Goal: Communication & Community: Answer question/provide support

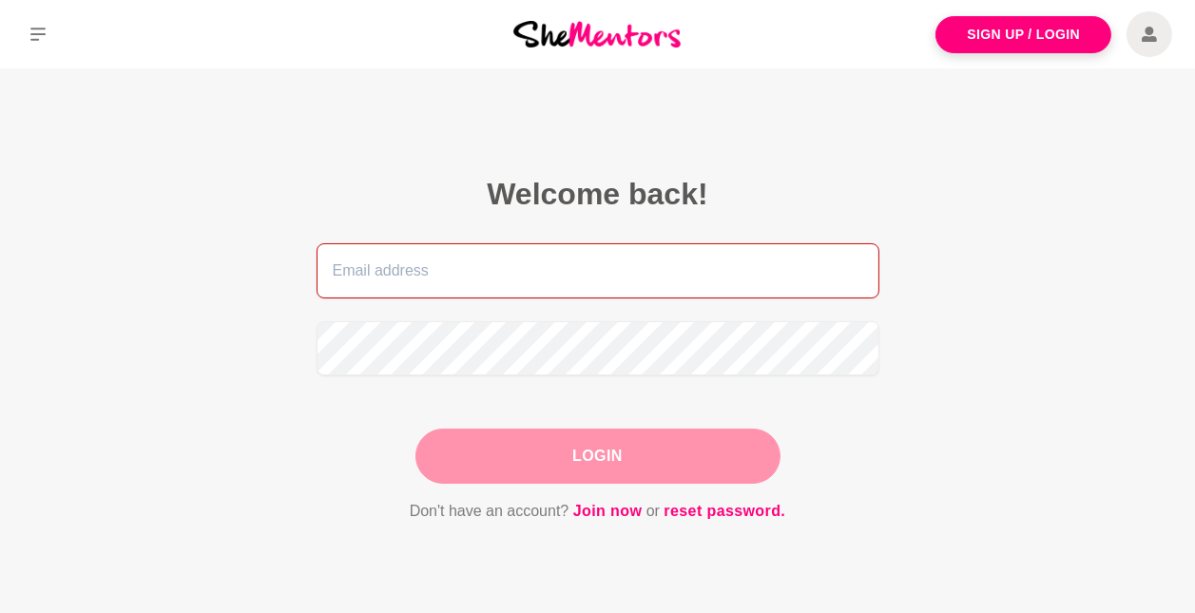
type input "[PERSON_NAME][EMAIL_ADDRESS][DOMAIN_NAME]"
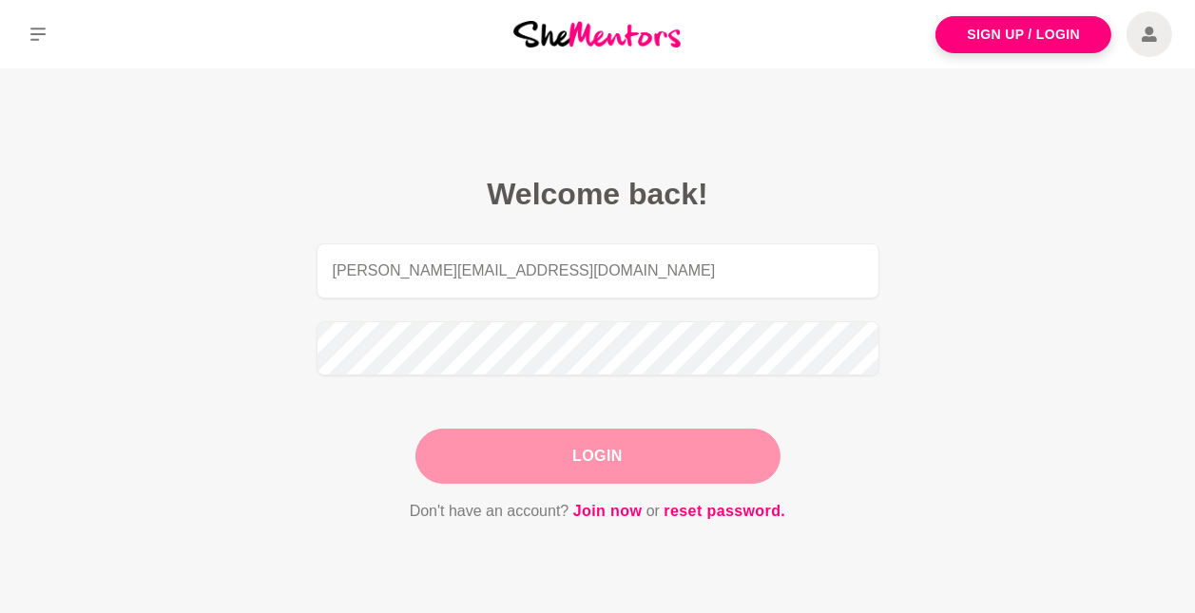
click at [1005, 441] on main "Welcome back! [PERSON_NAME][EMAIL_ADDRESS][DOMAIN_NAME] Login Don't have an acc…" at bounding box center [597, 371] width 1195 height 607
click at [617, 458] on button "Login" at bounding box center [597, 456] width 365 height 55
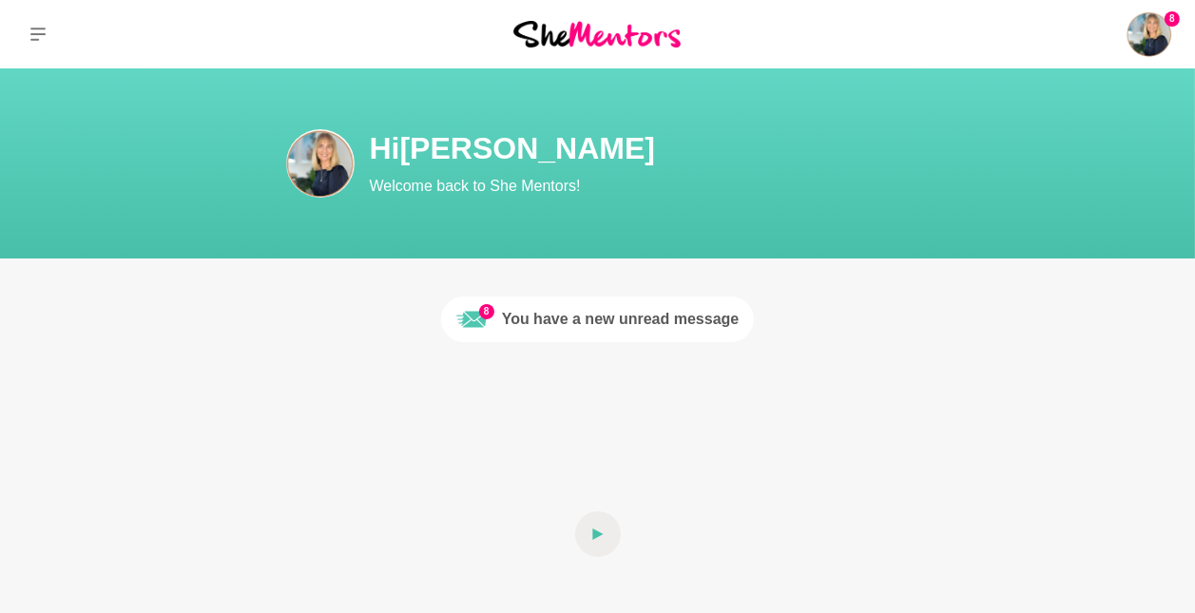
click at [609, 323] on div "You have a new unread message" at bounding box center [621, 319] width 238 height 23
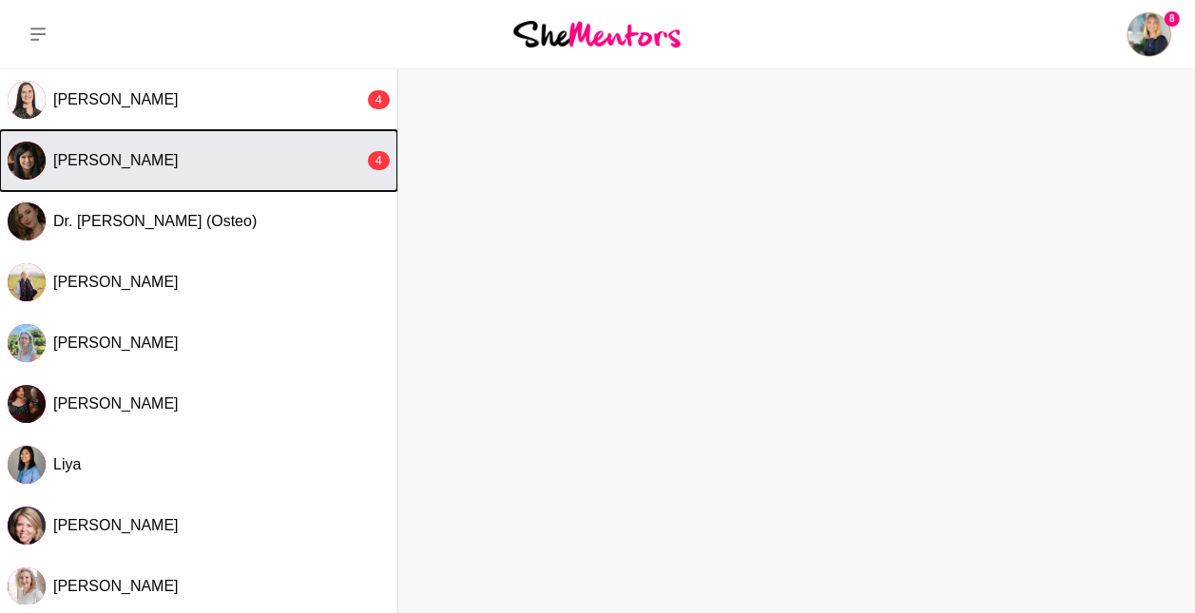
click at [222, 172] on button "[PERSON_NAME] 4" at bounding box center [198, 160] width 397 height 61
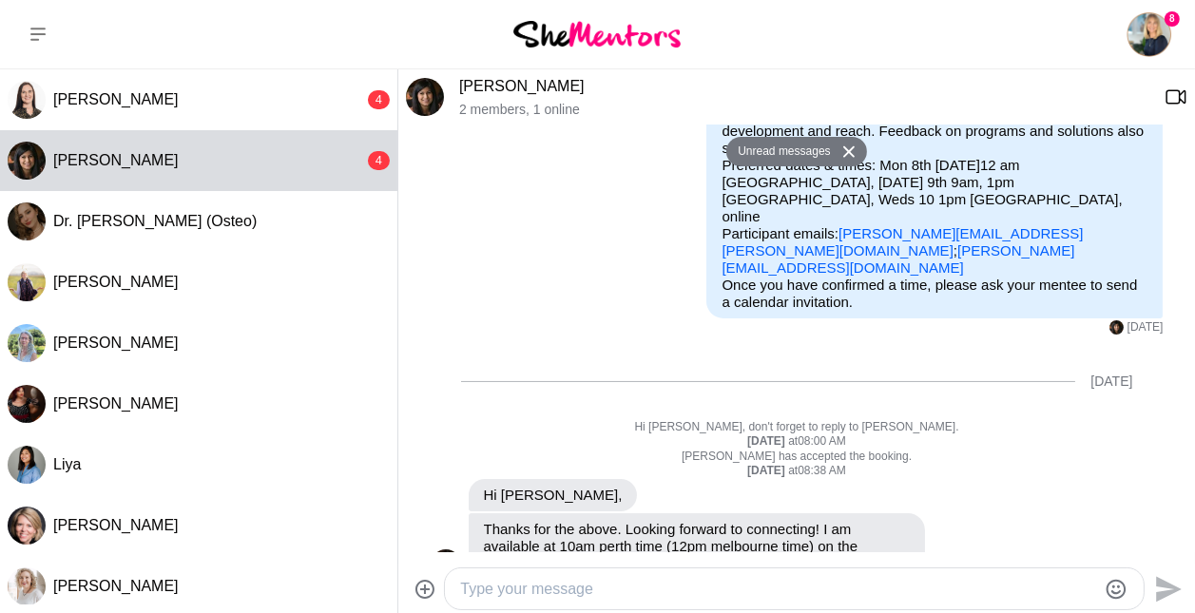
scroll to position [269, 0]
click at [594, 584] on textarea "Type your message" at bounding box center [778, 589] width 636 height 23
type textarea "Hi [PERSON_NAME],"
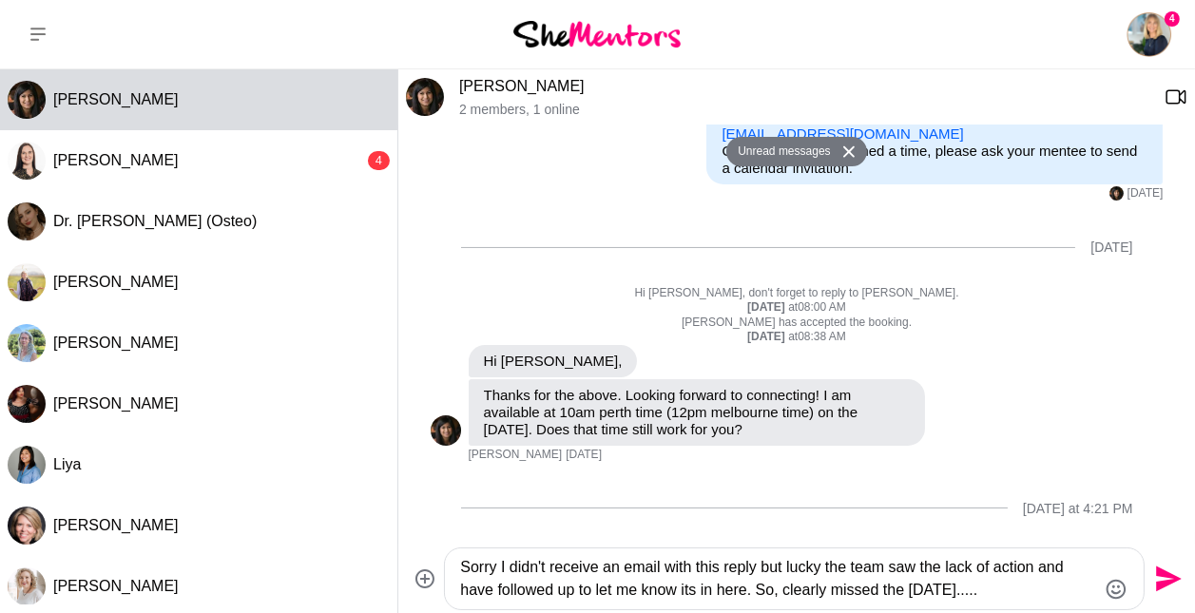
type textarea "Sorry I didn't receive an email with this reply but lucky the team saw the lack…"
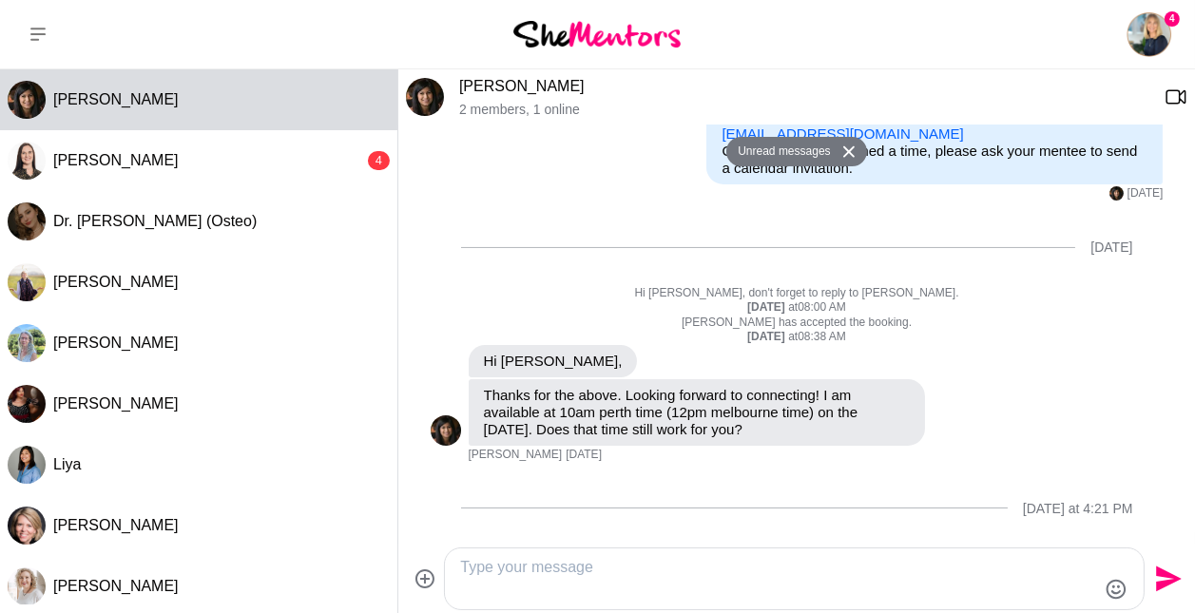
scroll to position [471, 0]
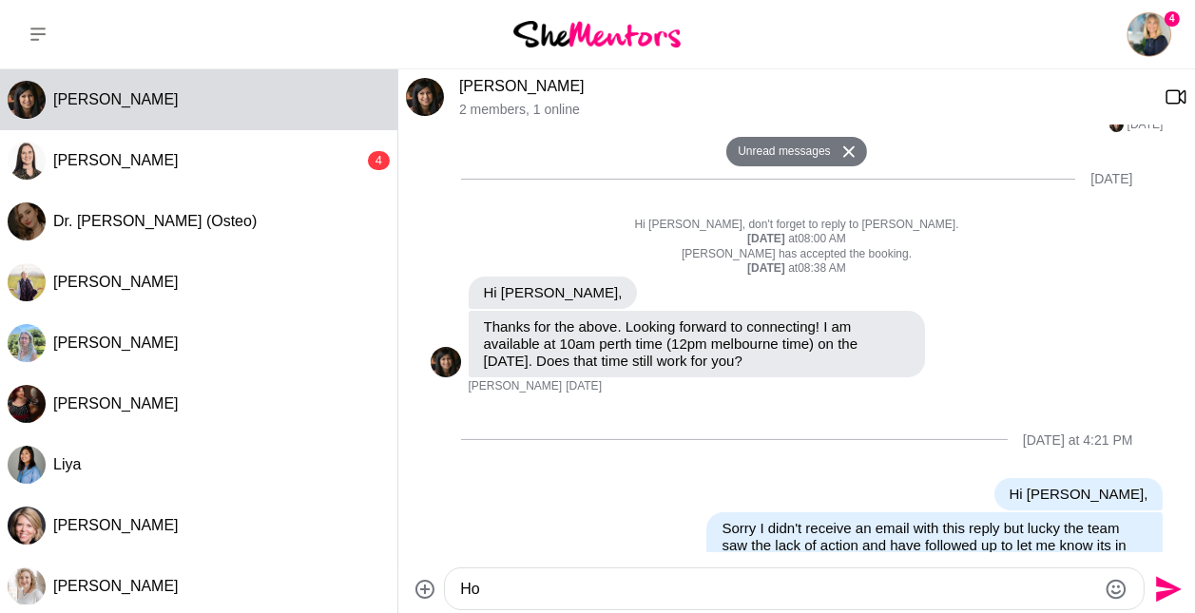
type textarea "H"
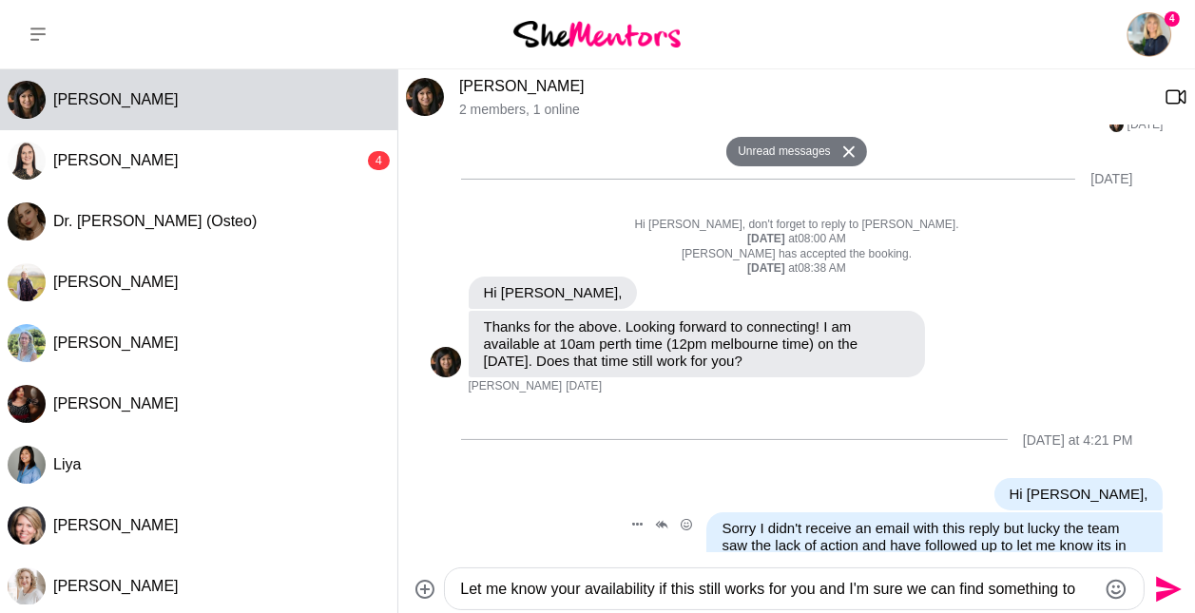
scroll to position [490, 0]
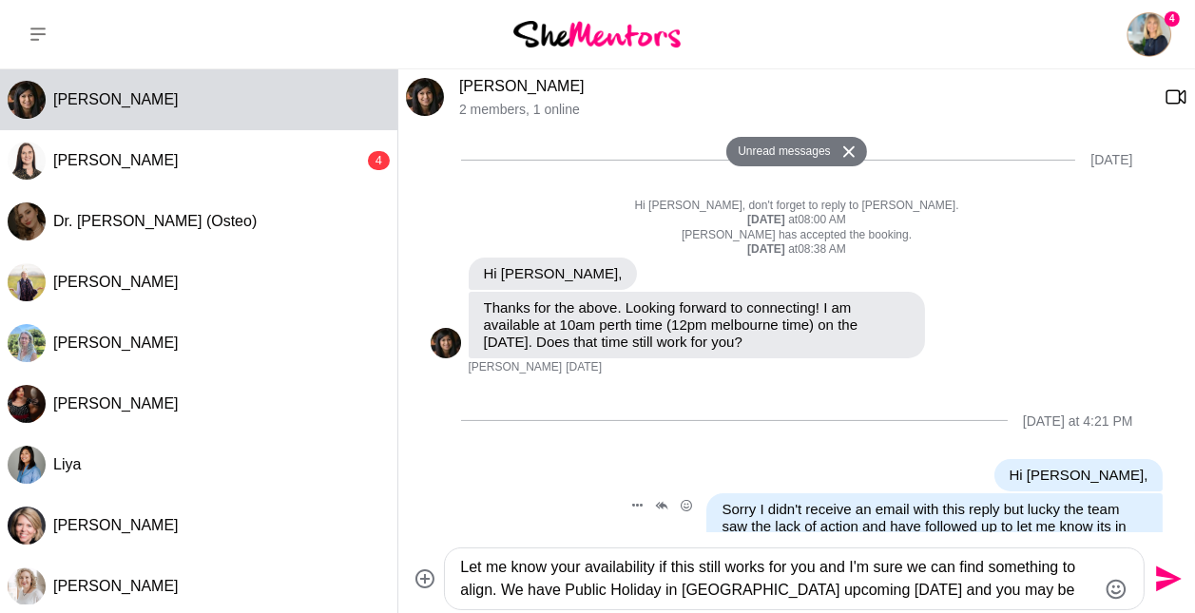
type textarea "Let me know your availability if this still works for you and I'm sure we can f…"
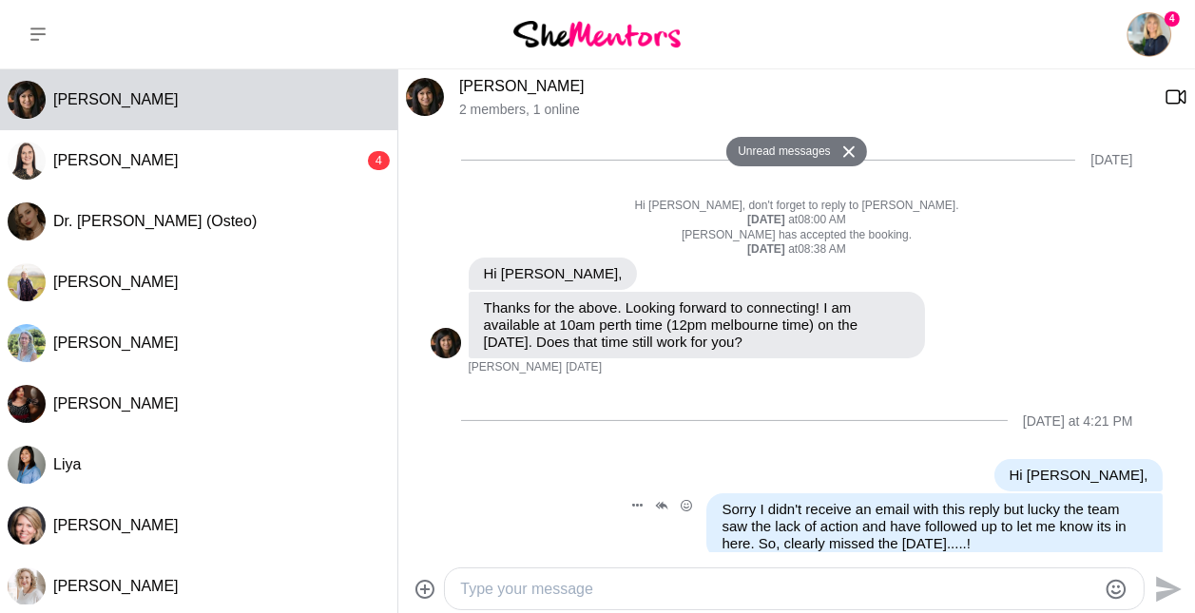
scroll to position [540, 0]
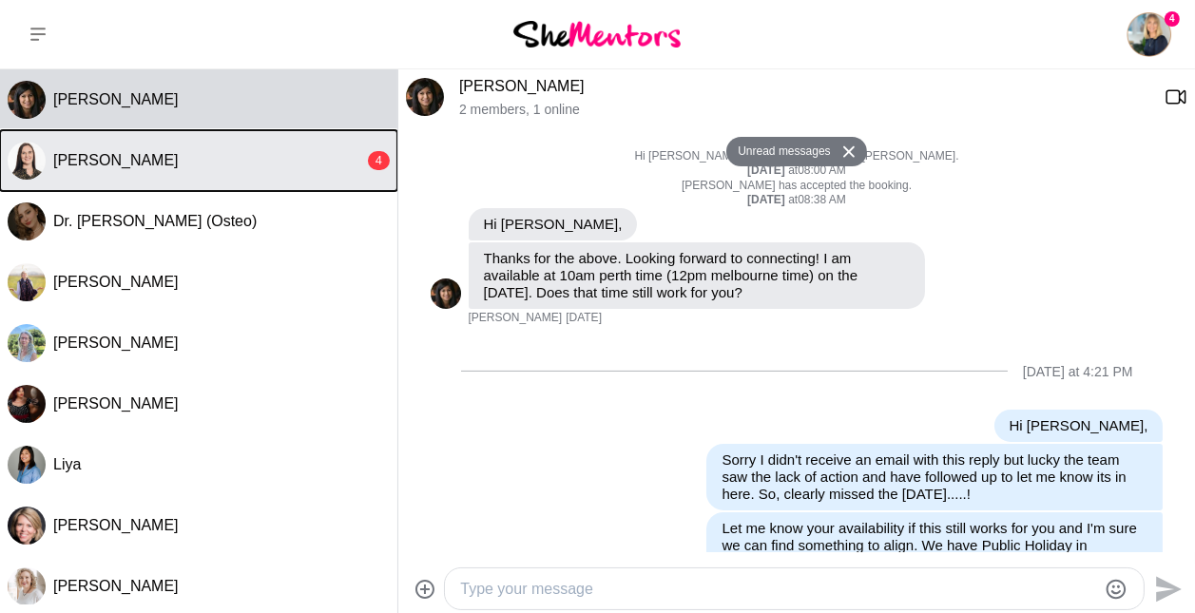
click at [203, 157] on div "[PERSON_NAME]" at bounding box center [208, 160] width 311 height 19
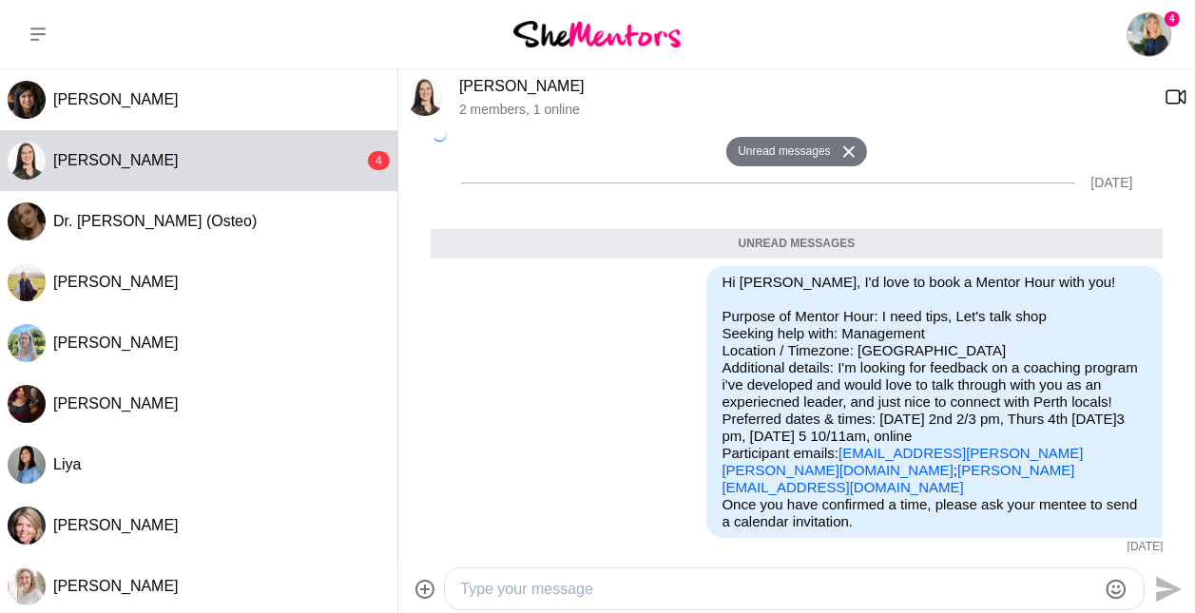
scroll to position [1260, 0]
